Goal: Navigation & Orientation: Go to known website

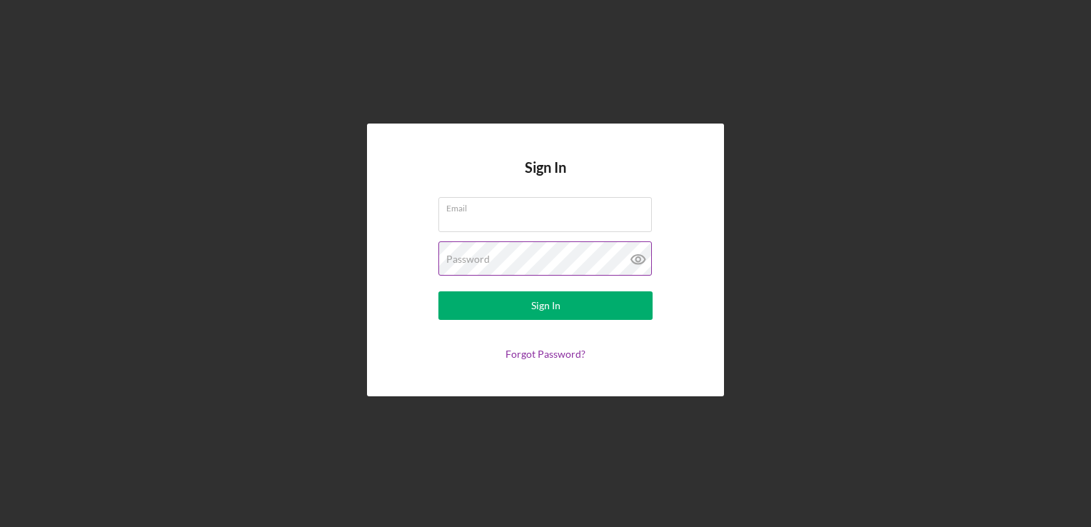
type input "[EMAIL_ADDRESS][DOMAIN_NAME]"
click at [633, 264] on icon at bounding box center [638, 259] width 36 height 36
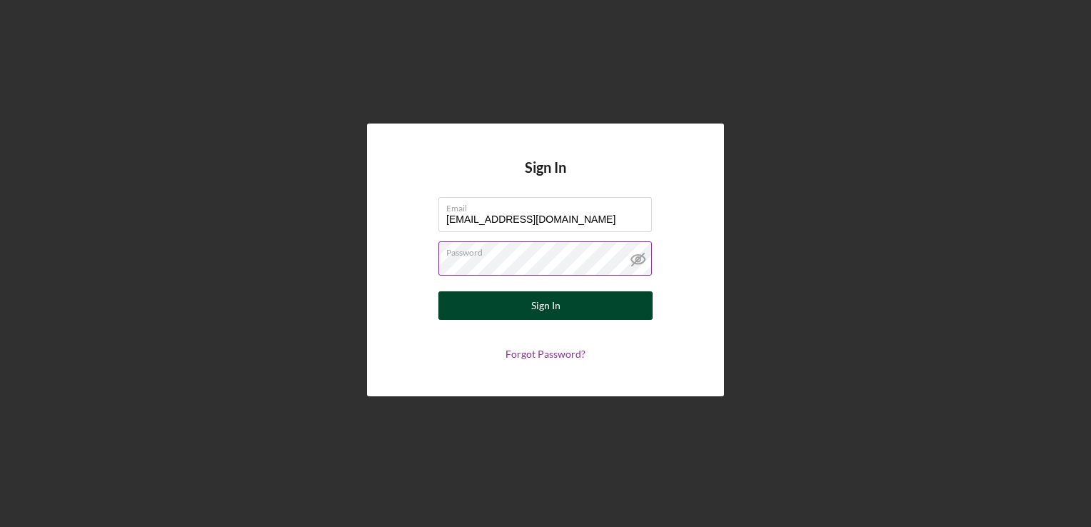
click at [595, 301] on button "Sign In" at bounding box center [545, 305] width 214 height 29
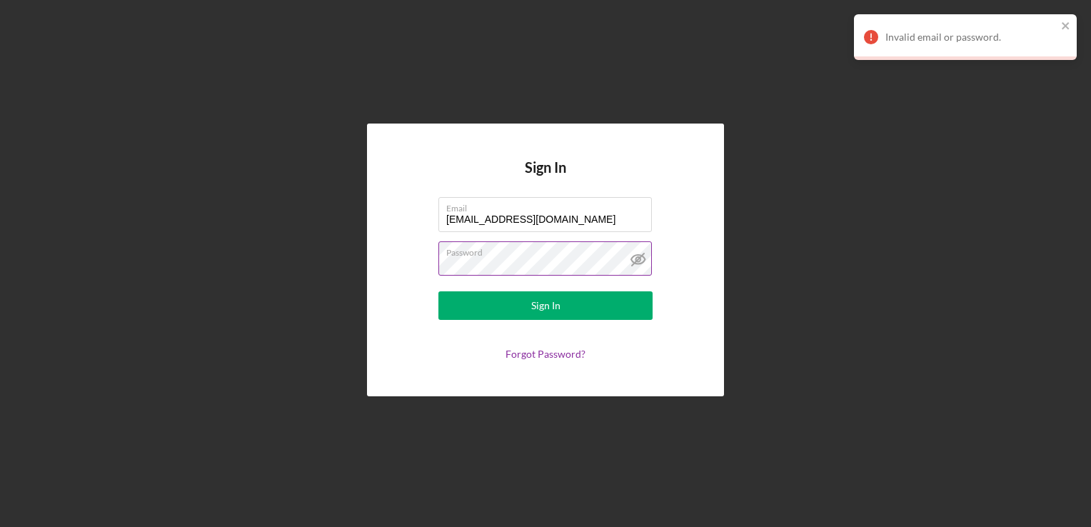
click at [555, 250] on label "Password" at bounding box center [549, 250] width 206 height 16
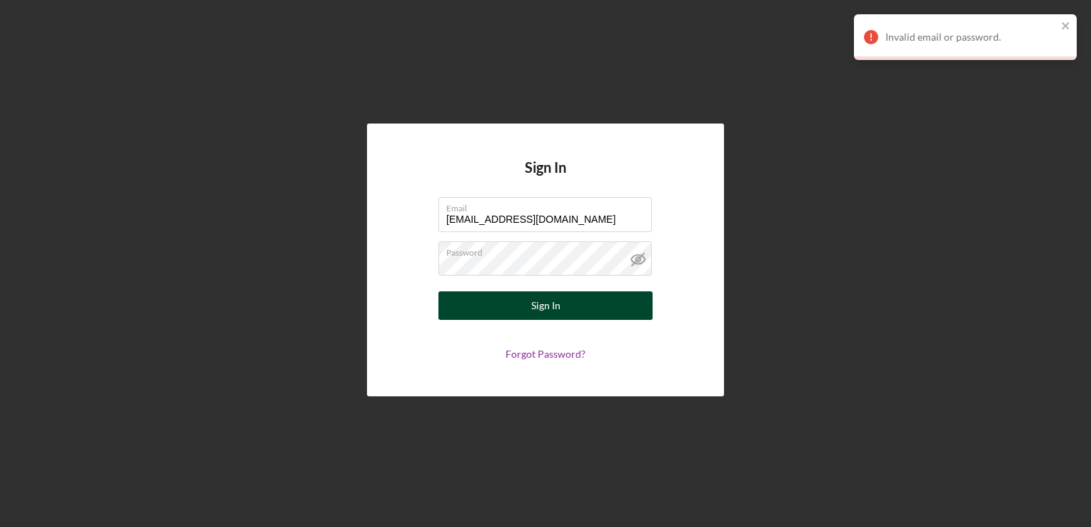
click at [542, 295] on div "Sign In" at bounding box center [545, 305] width 29 height 29
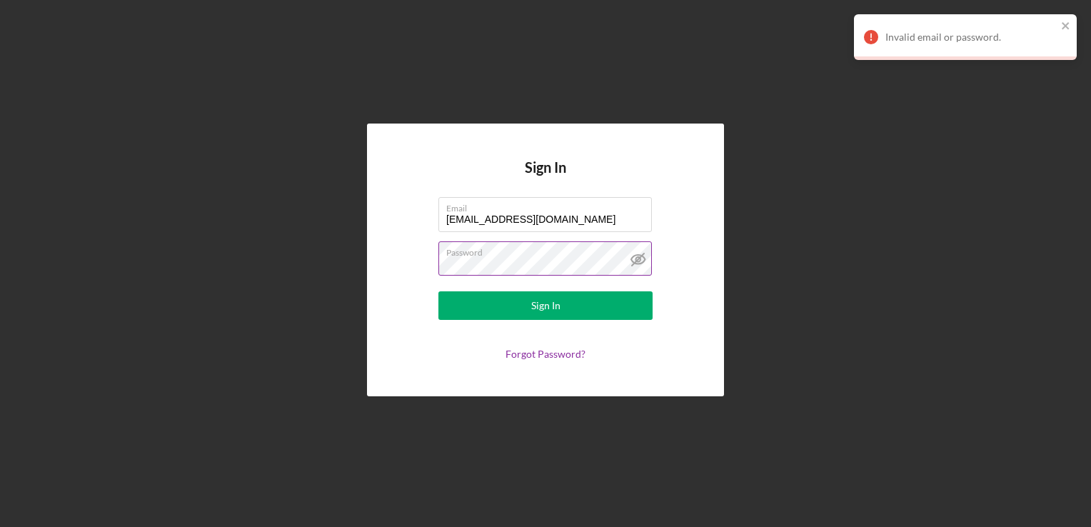
click at [438, 291] on button "Sign In" at bounding box center [545, 305] width 214 height 29
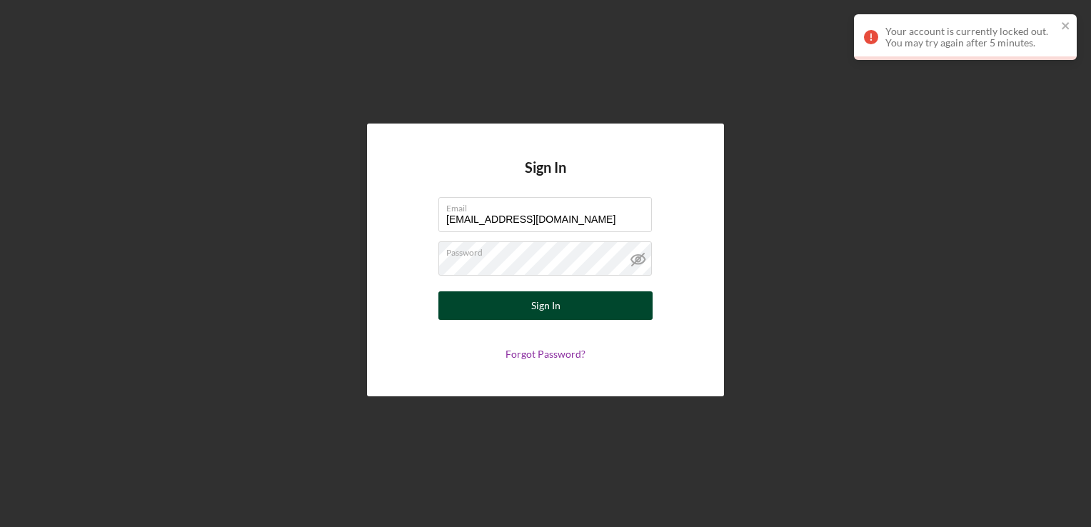
click at [603, 301] on button "Sign In" at bounding box center [545, 305] width 214 height 29
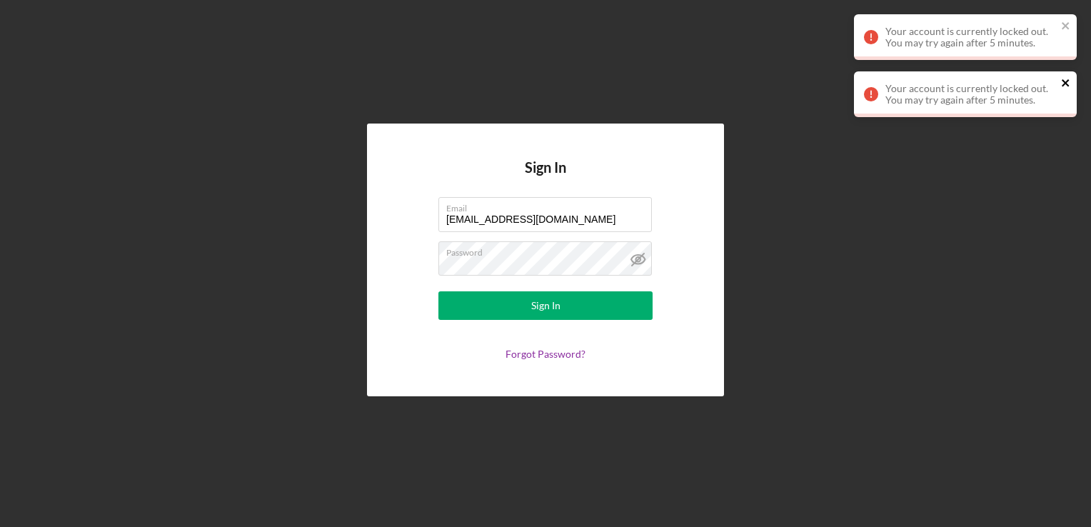
click at [1062, 84] on icon "close" at bounding box center [1066, 82] width 10 height 11
click at [1062, 84] on div "Your account is currently locked out. You may try again after 5 minutes. Your a…" at bounding box center [965, 71] width 228 height 120
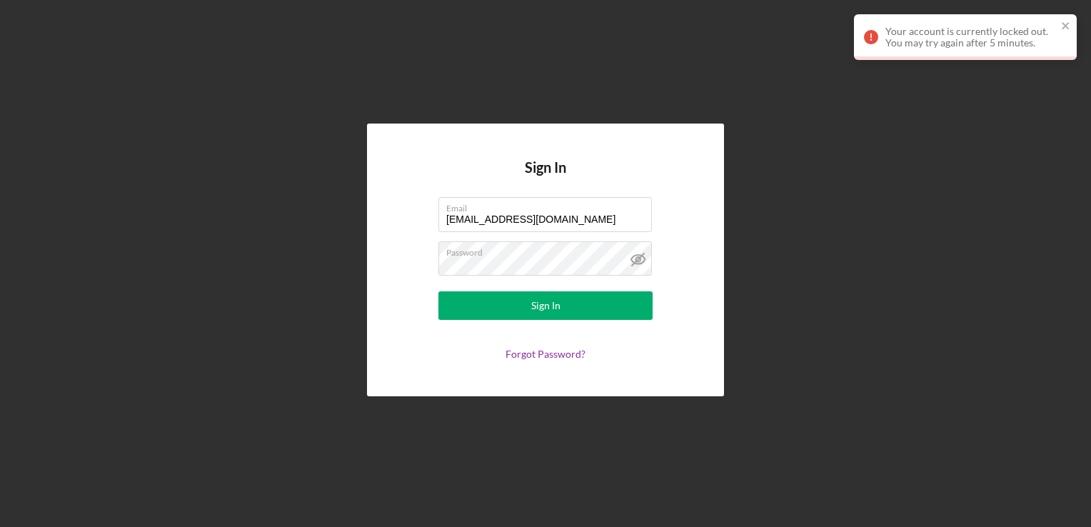
click at [1062, 84] on div "Your account is currently locked out. You may try again after 5 minutes. Your a…" at bounding box center [965, 71] width 228 height 120
click at [1064, 24] on icon "close" at bounding box center [1064, 25] width 7 height 7
